Goal: Task Accomplishment & Management: Manage account settings

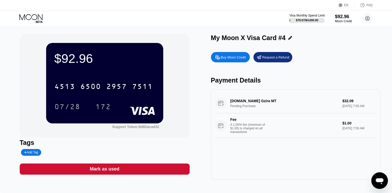
click at [32, 16] on icon at bounding box center [31, 18] width 24 height 9
